Goal: Information Seeking & Learning: Learn about a topic

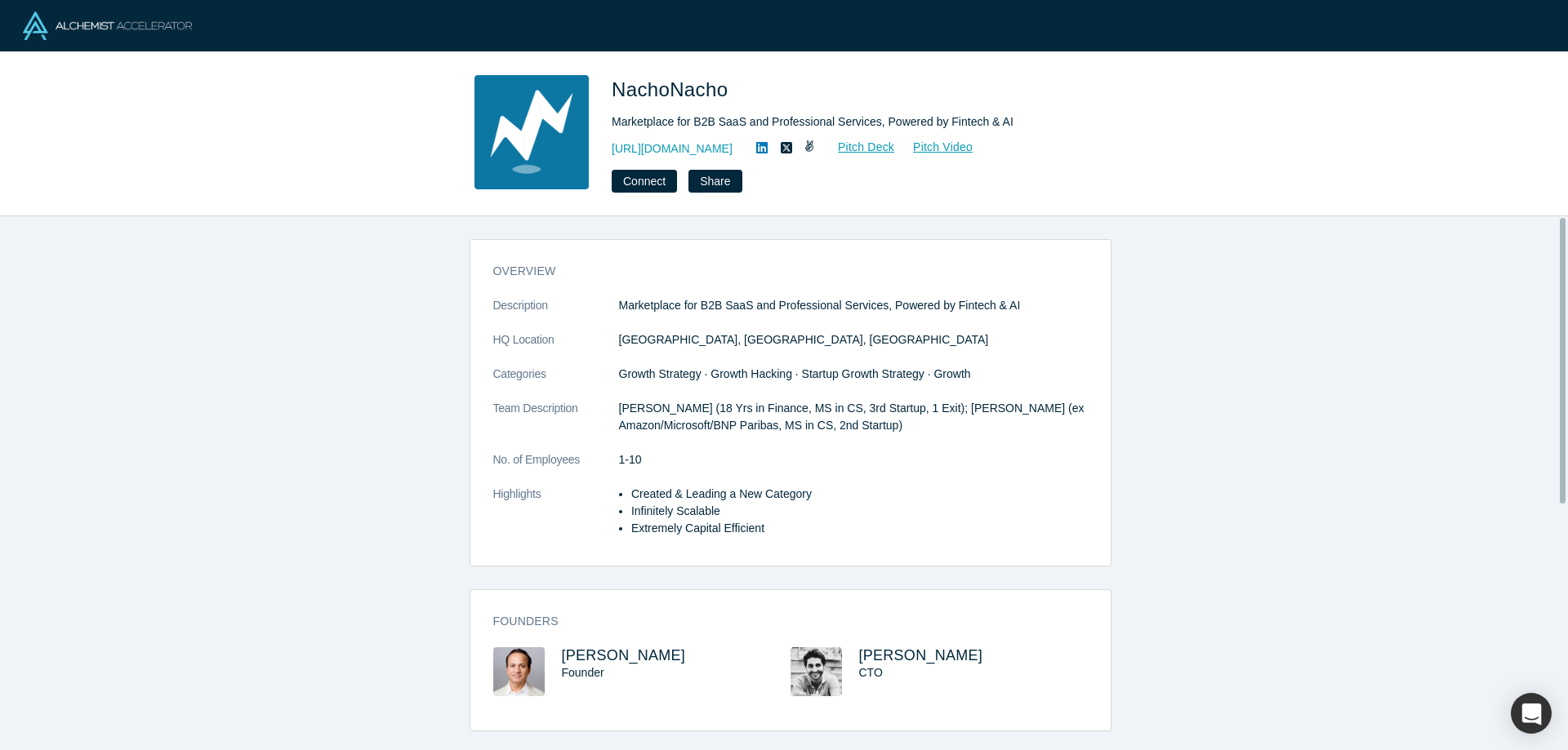
scroll to position [408, 0]
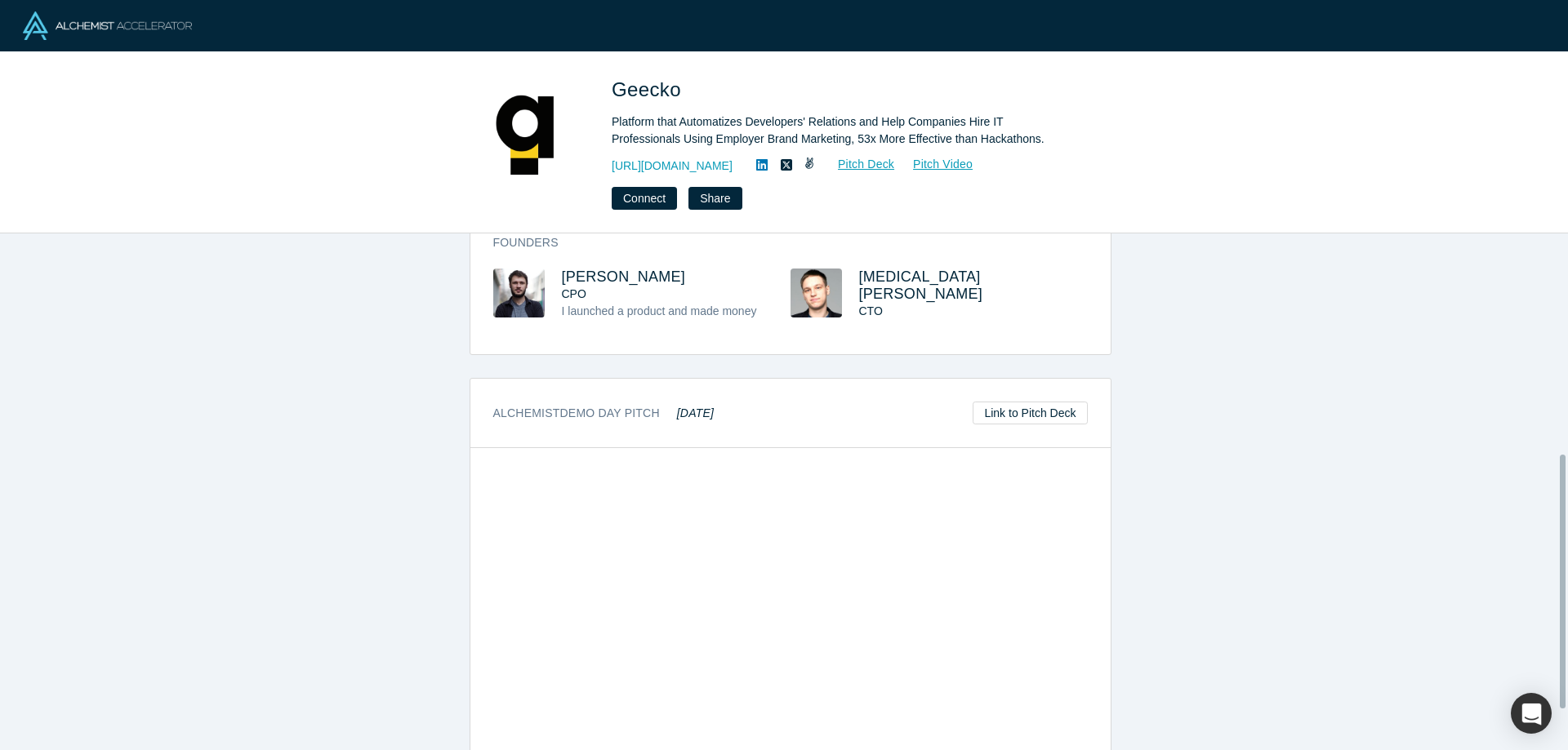
scroll to position [39, 0]
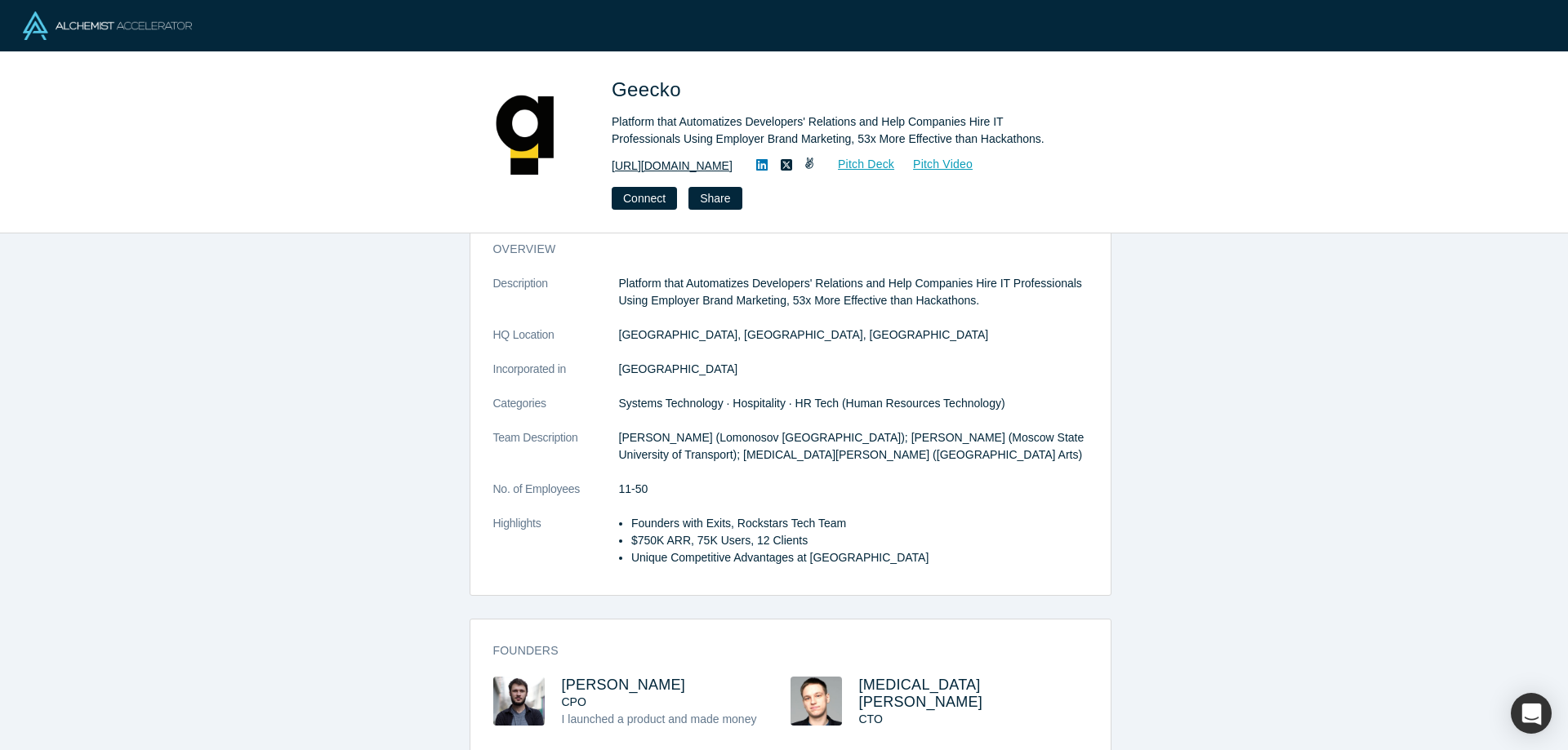
click at [673, 167] on link "[URL][DOMAIN_NAME]" at bounding box center [672, 166] width 121 height 17
